Goal: Check status: Check status

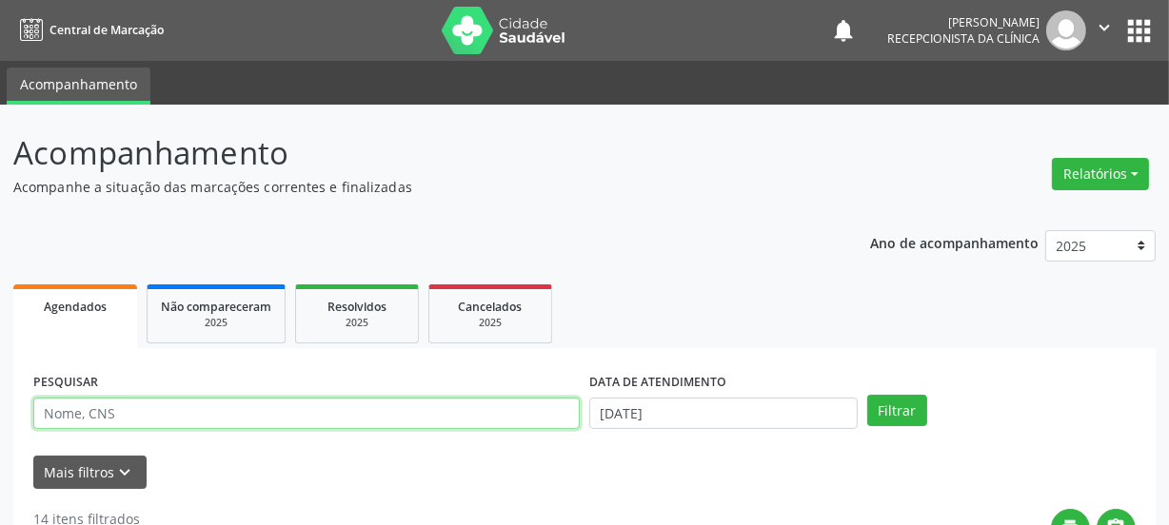
click at [171, 414] on input "text" at bounding box center [306, 414] width 546 height 32
paste input "702300179535917"
type input "702300179535917"
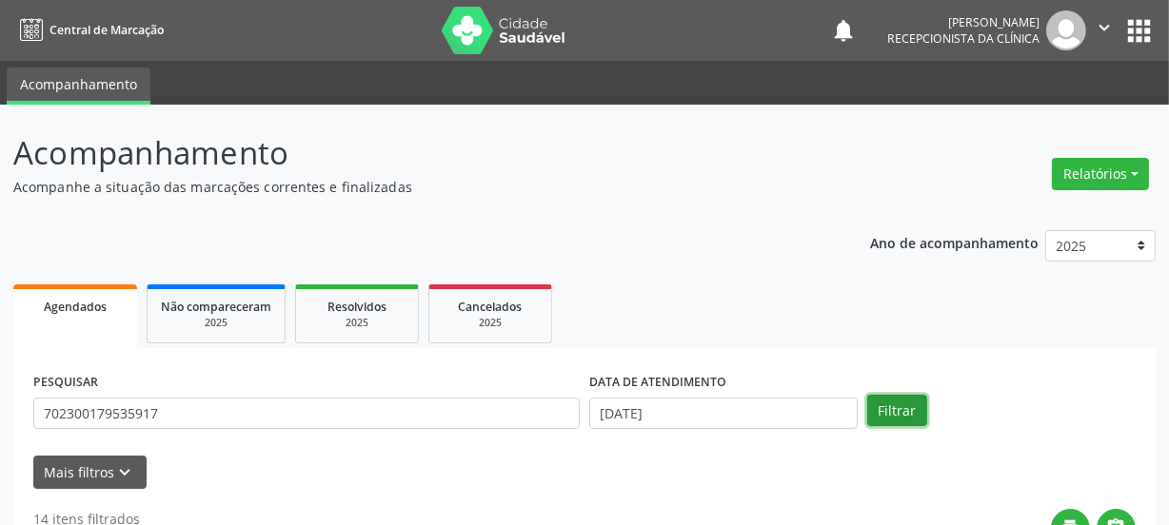
click at [902, 406] on button "Filtrar" at bounding box center [897, 411] width 60 height 32
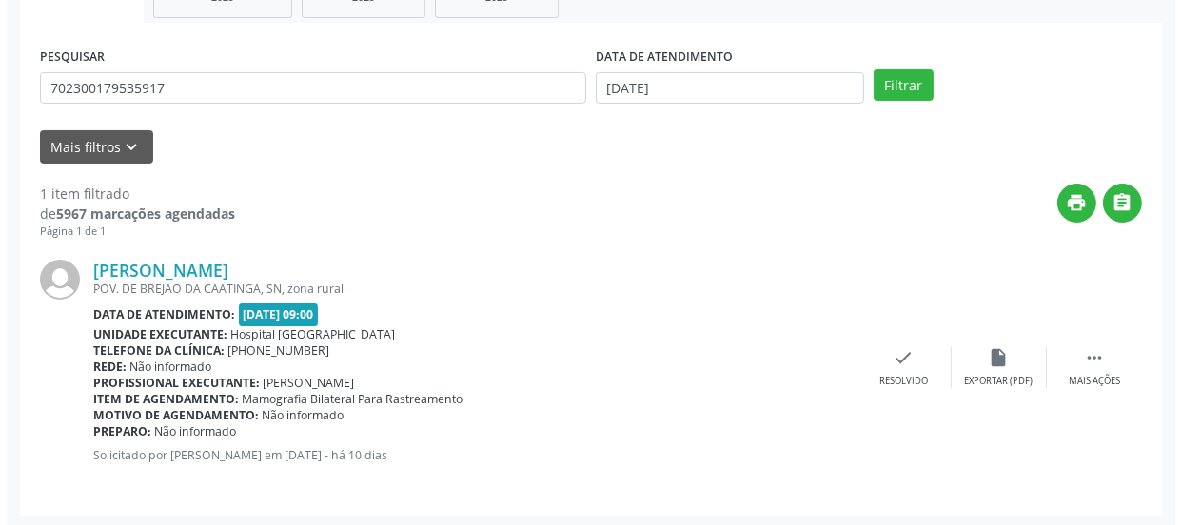
scroll to position [329, 0]
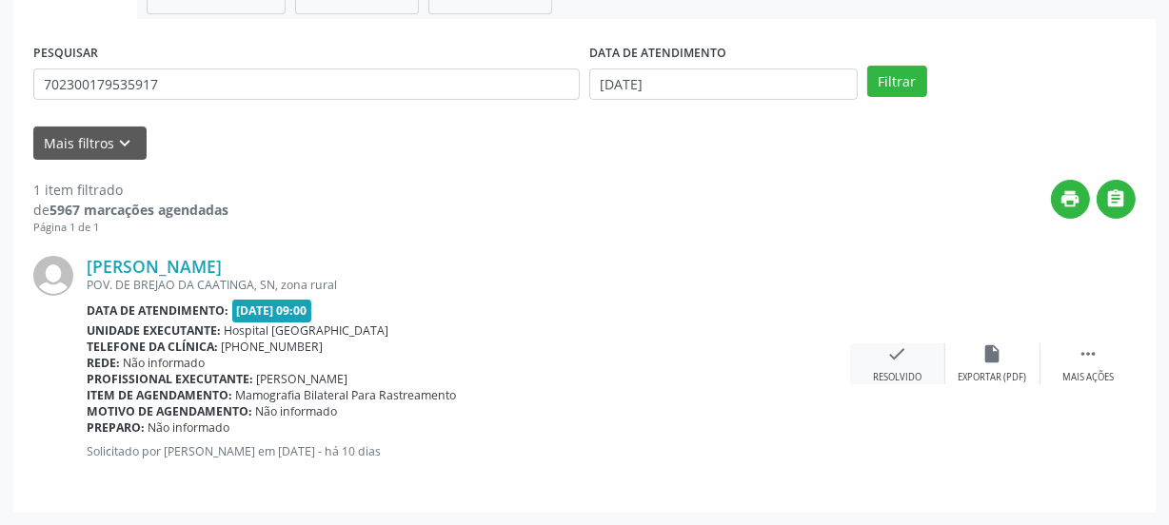
click at [888, 362] on icon "check" at bounding box center [897, 354] width 21 height 21
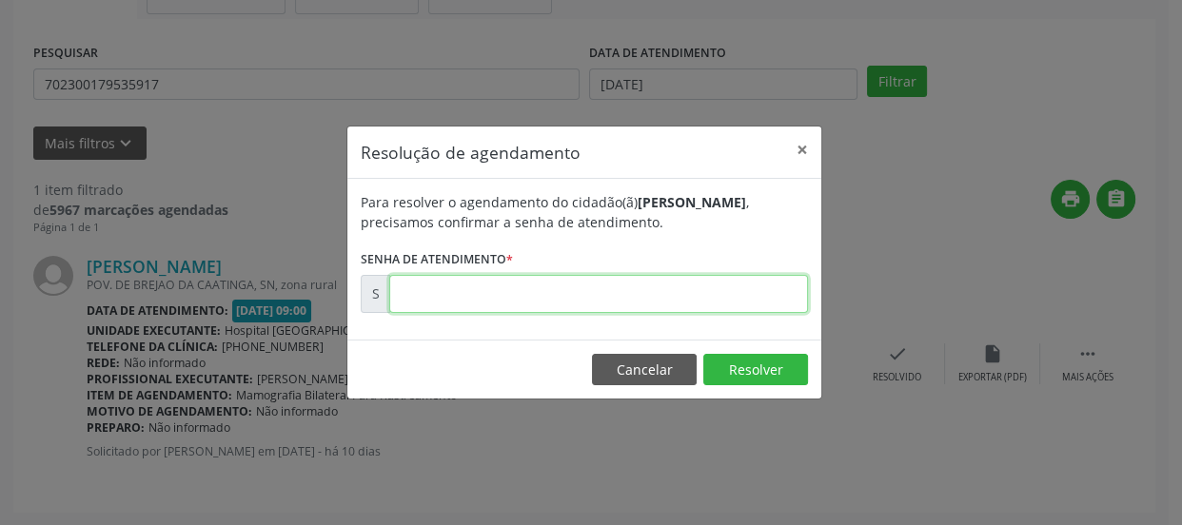
click at [667, 286] on input "text" at bounding box center [598, 294] width 419 height 38
type input "00176950"
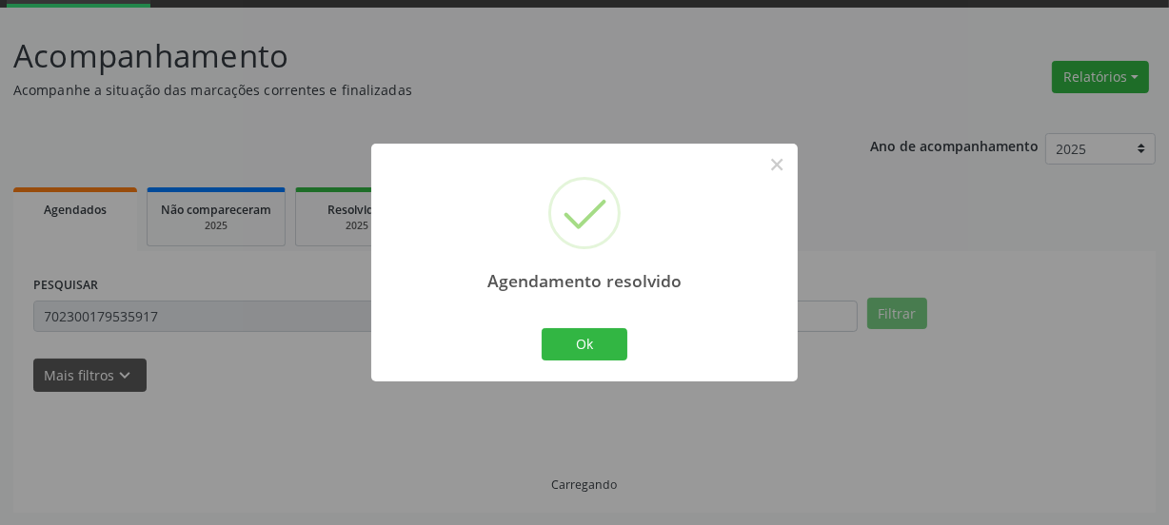
scroll to position [56, 0]
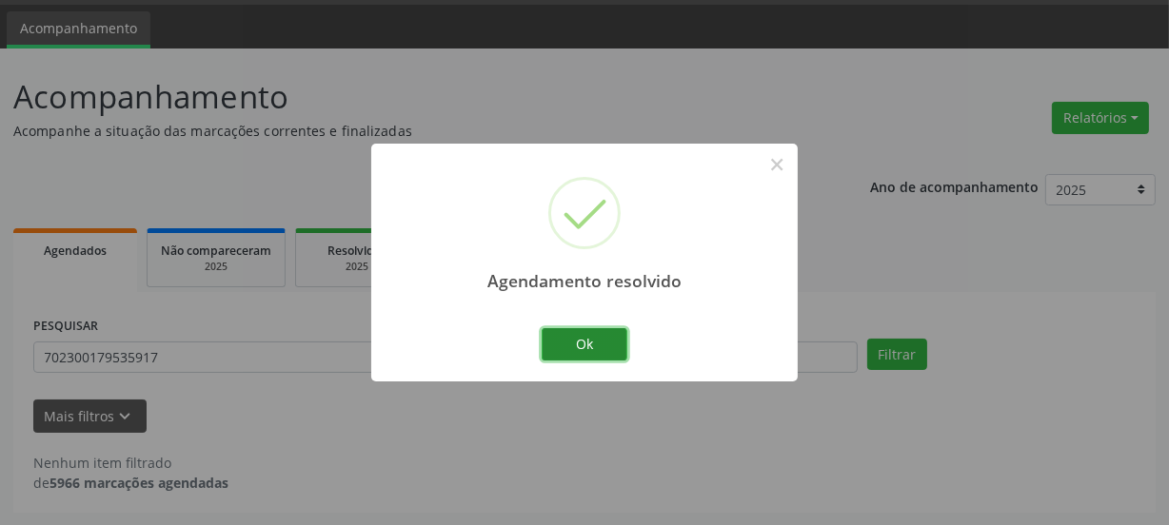
click at [603, 334] on button "Ok" at bounding box center [585, 344] width 86 height 32
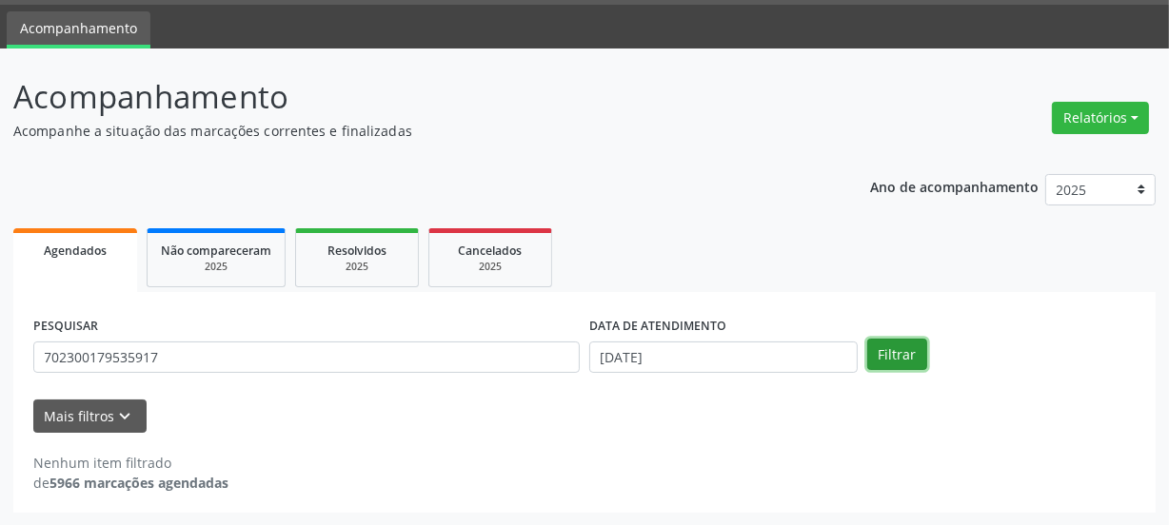
drag, startPoint x: 903, startPoint y: 355, endPoint x: 891, endPoint y: 354, distance: 12.4
click at [901, 355] on button "Filtrar" at bounding box center [897, 355] width 60 height 32
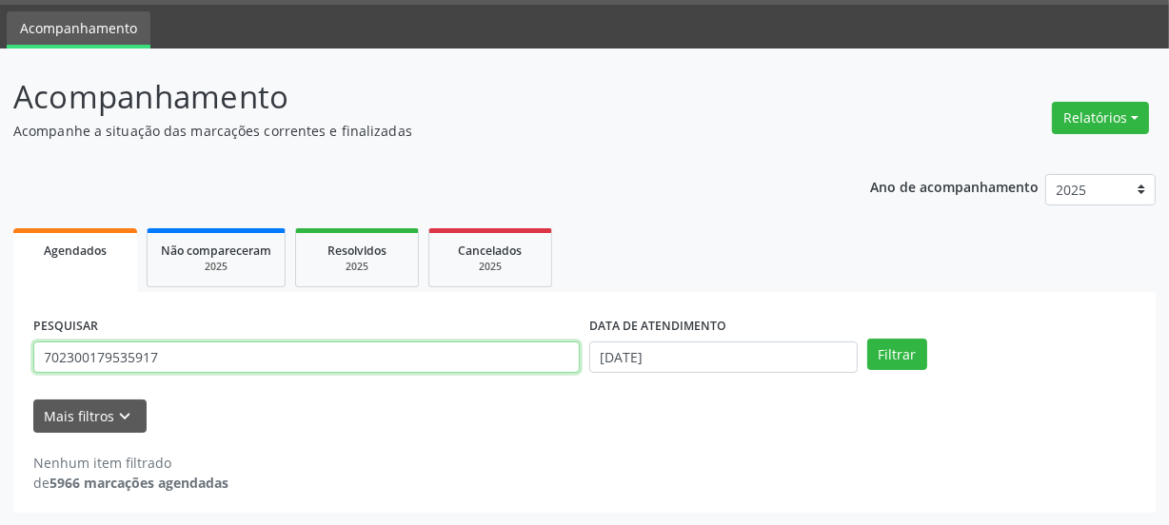
drag, startPoint x: 187, startPoint y: 356, endPoint x: 0, endPoint y: 352, distance: 187.5
click at [0, 359] on div "Acompanhamento Acompanhe a situação das marcações correntes e finalizadas Relat…" at bounding box center [584, 288] width 1169 height 478
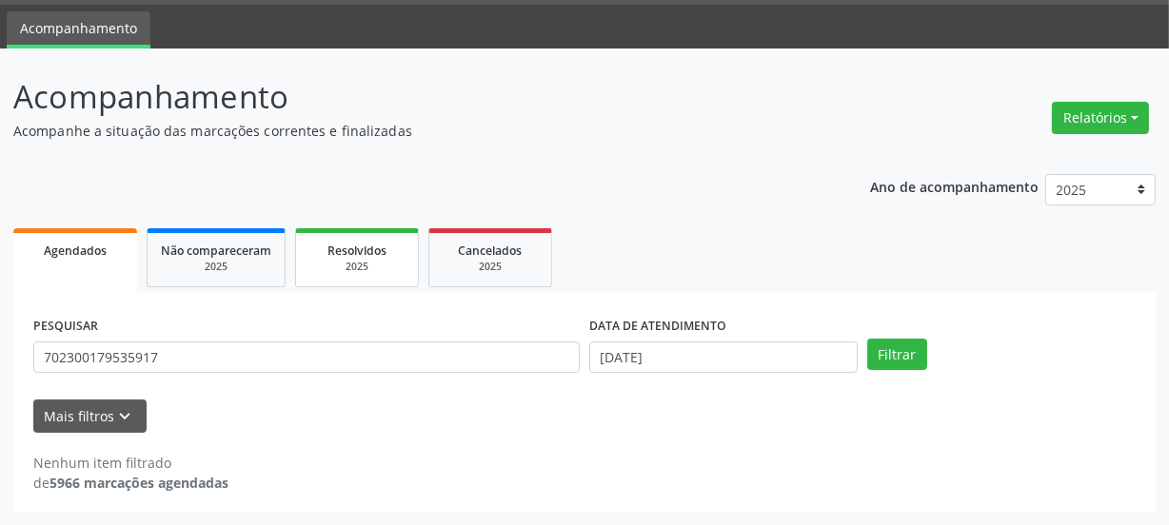
click at [399, 266] on div "2025" at bounding box center [356, 267] width 95 height 14
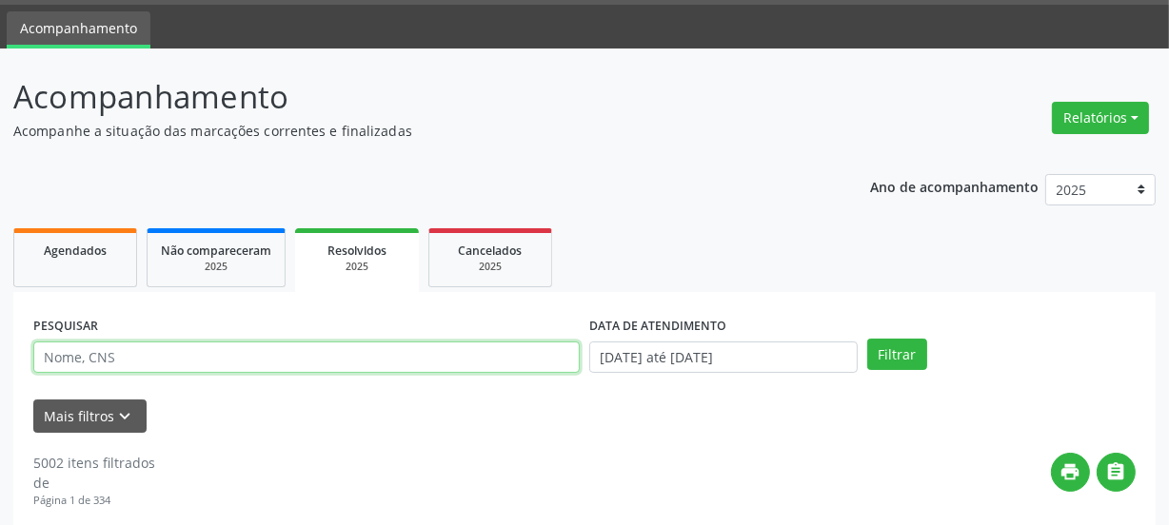
drag, startPoint x: 196, startPoint y: 356, endPoint x: 213, endPoint y: 344, distance: 21.1
click at [198, 353] on input "text" at bounding box center [306, 358] width 546 height 32
paste input "702300179535917"
type input "702300179535917"
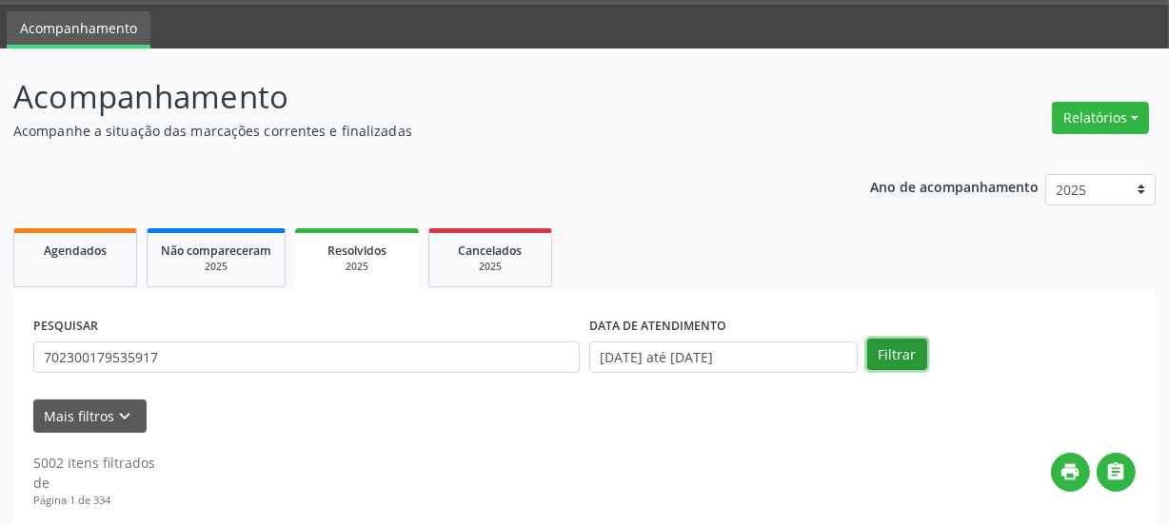
click at [893, 343] on button "Filtrar" at bounding box center [897, 355] width 60 height 32
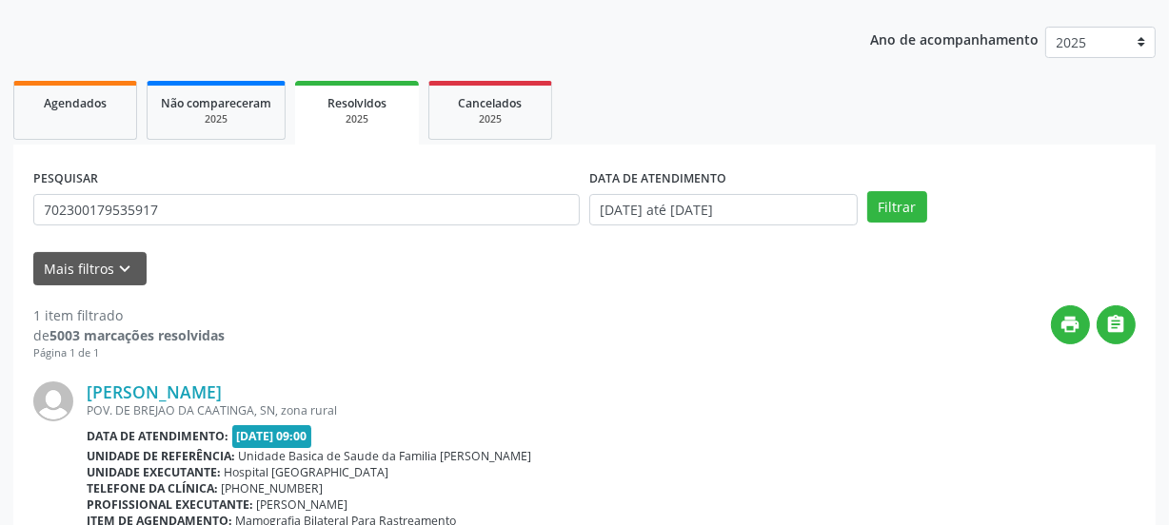
scroll to position [329, 0]
